Goal: Task Accomplishment & Management: Complete application form

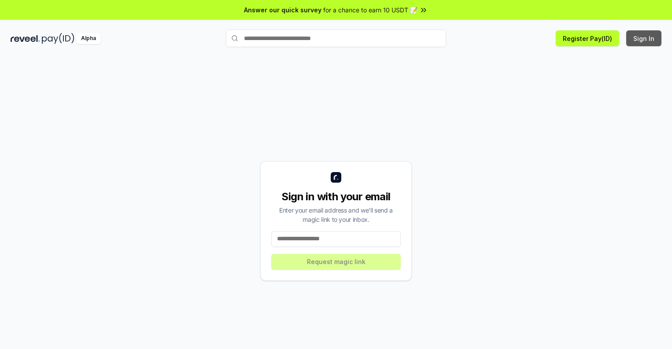
click at [644, 38] on button "Sign In" at bounding box center [643, 38] width 35 height 16
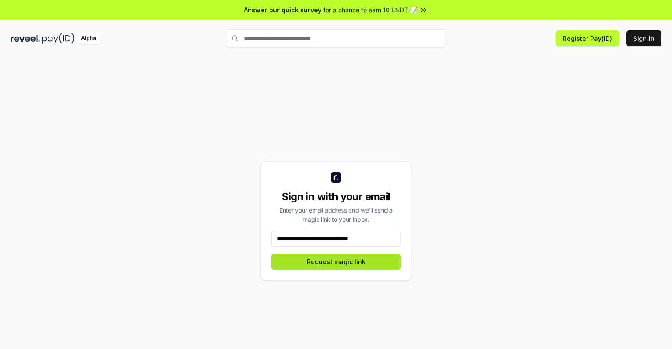
type input "**********"
click at [336, 262] on button "Request magic link" at bounding box center [336, 262] width 130 height 16
